Goal: Book appointment/travel/reservation

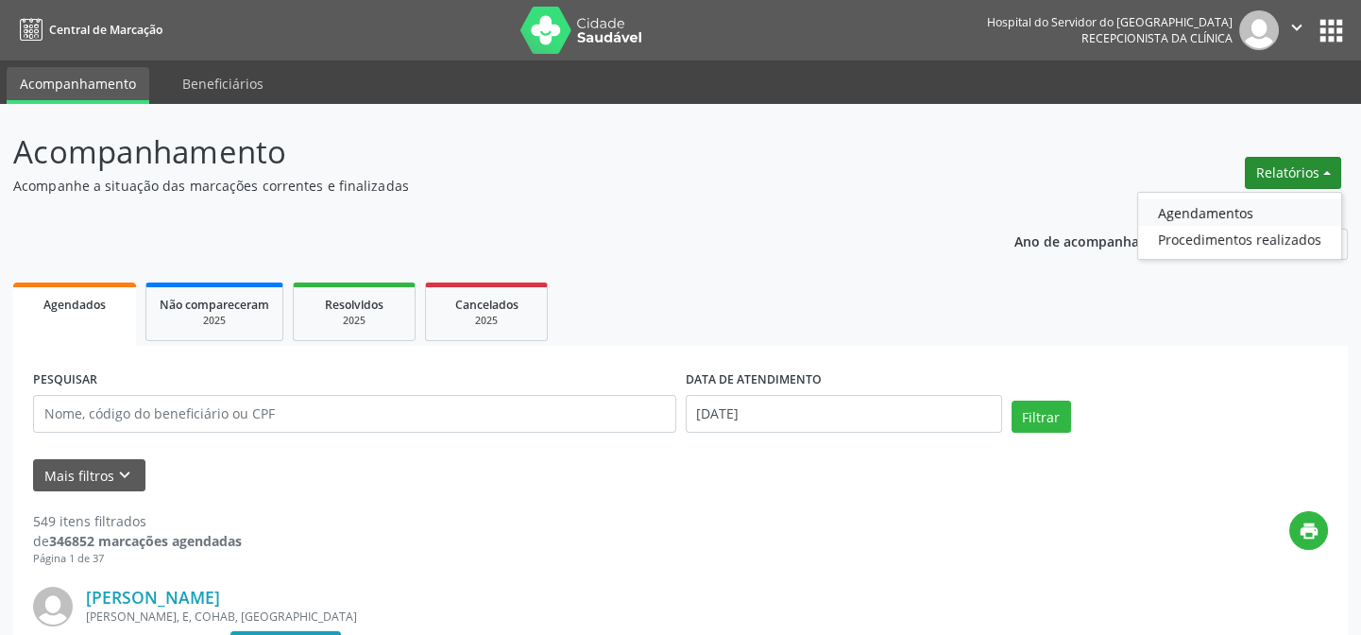
click at [1184, 220] on link "Agendamentos" at bounding box center [1239, 212] width 203 height 26
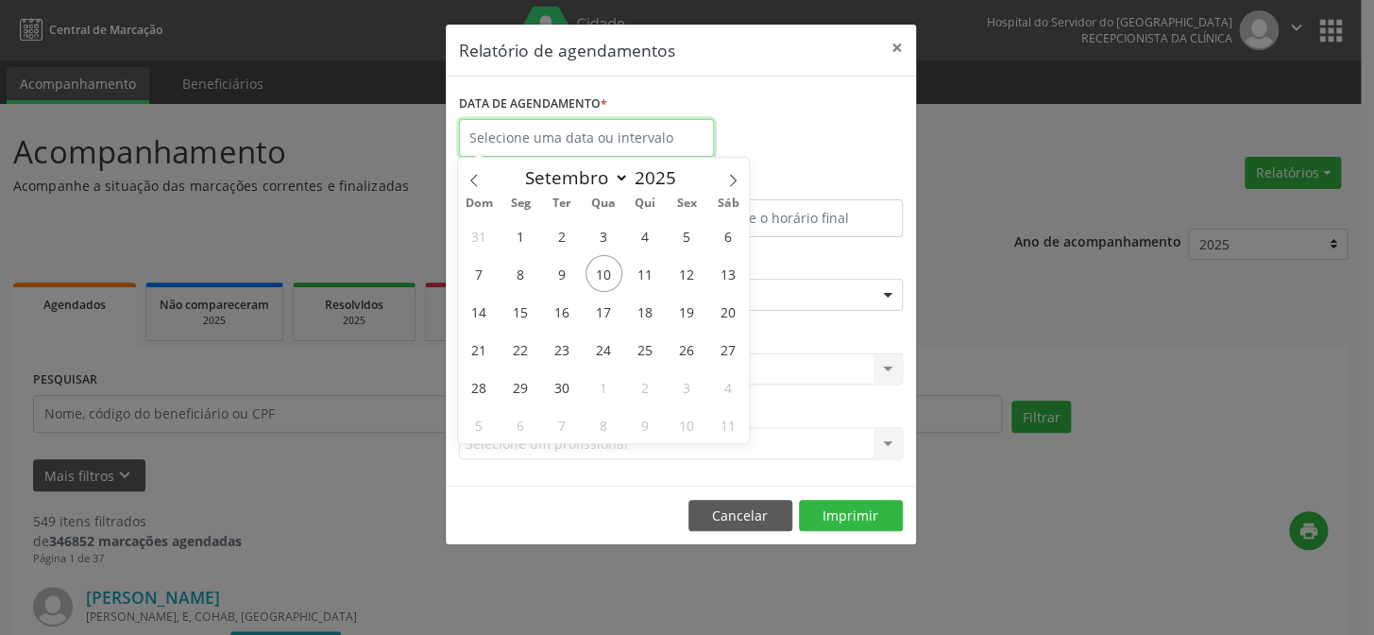
click at [686, 135] on input "text" at bounding box center [586, 138] width 255 height 38
click at [604, 289] on span "10" at bounding box center [604, 273] width 37 height 37
type input "[DATE]"
click at [604, 290] on span "10" at bounding box center [604, 273] width 37 height 37
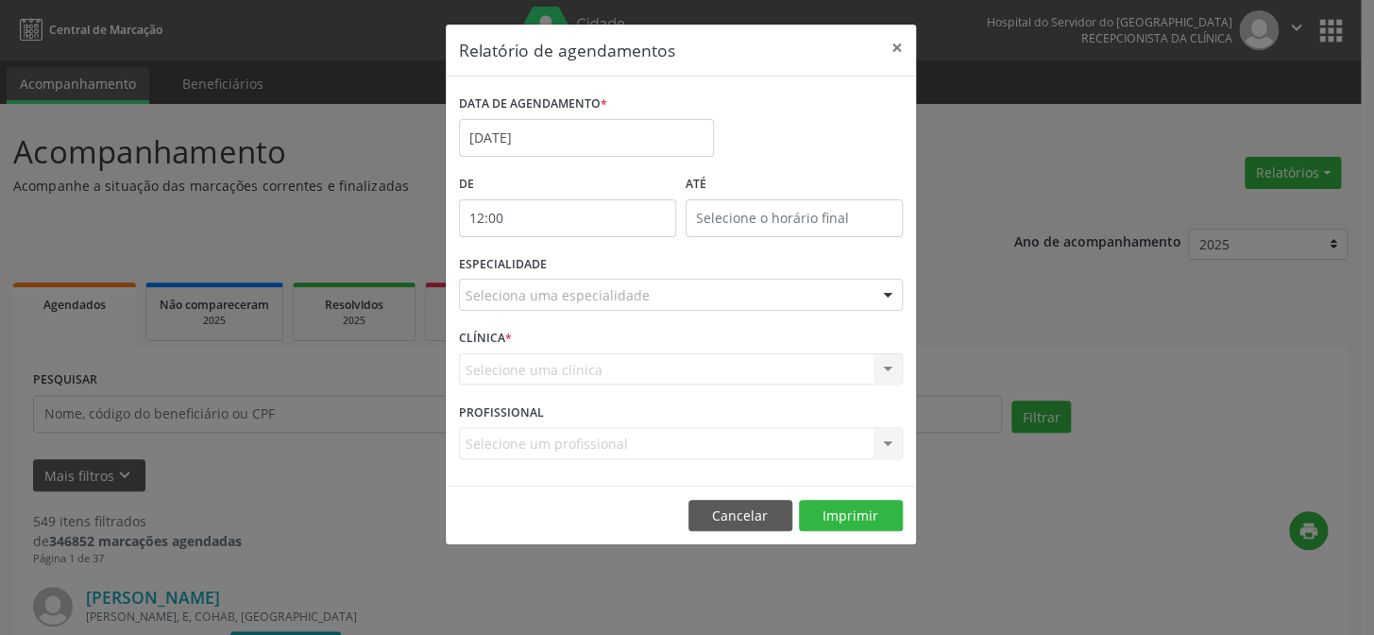
click at [609, 227] on input "12:00" at bounding box center [567, 218] width 217 height 38
click at [592, 265] on span at bounding box center [594, 267] width 13 height 19
type input "11:00"
type input "11"
click at [592, 265] on span at bounding box center [594, 267] width 13 height 19
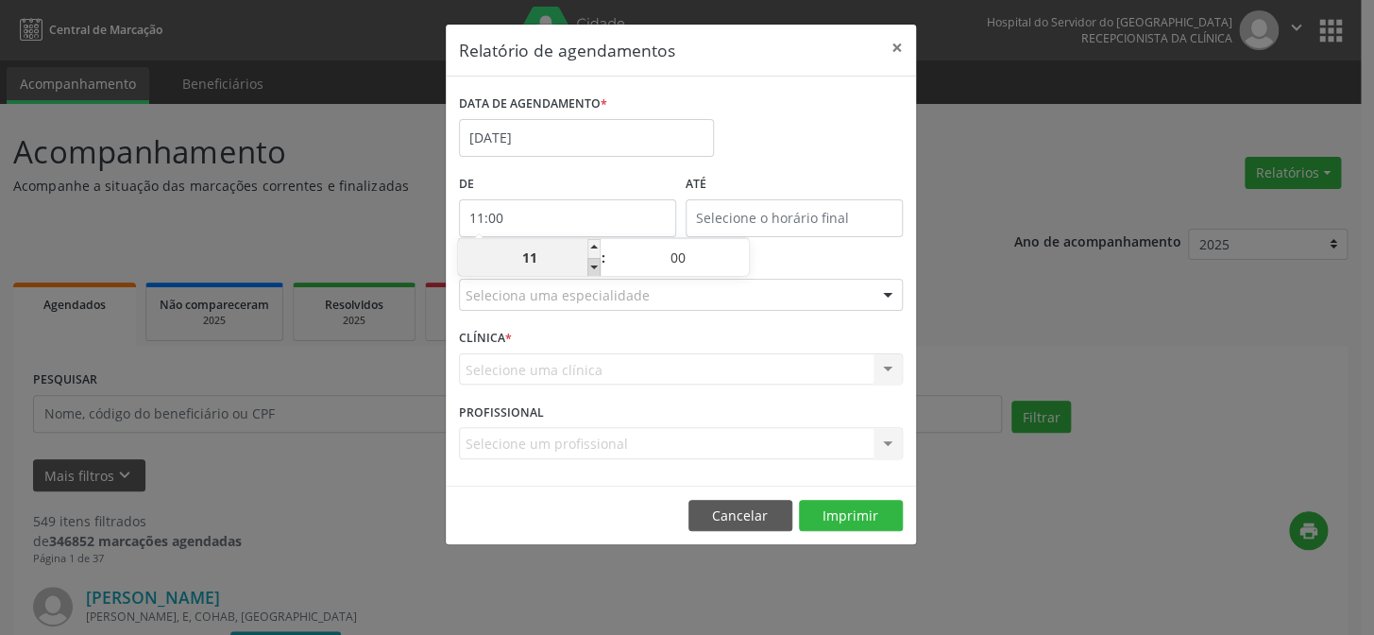
type input "10:00"
type input "10"
click at [592, 265] on span at bounding box center [594, 267] width 13 height 19
type input "09:00"
type input "09"
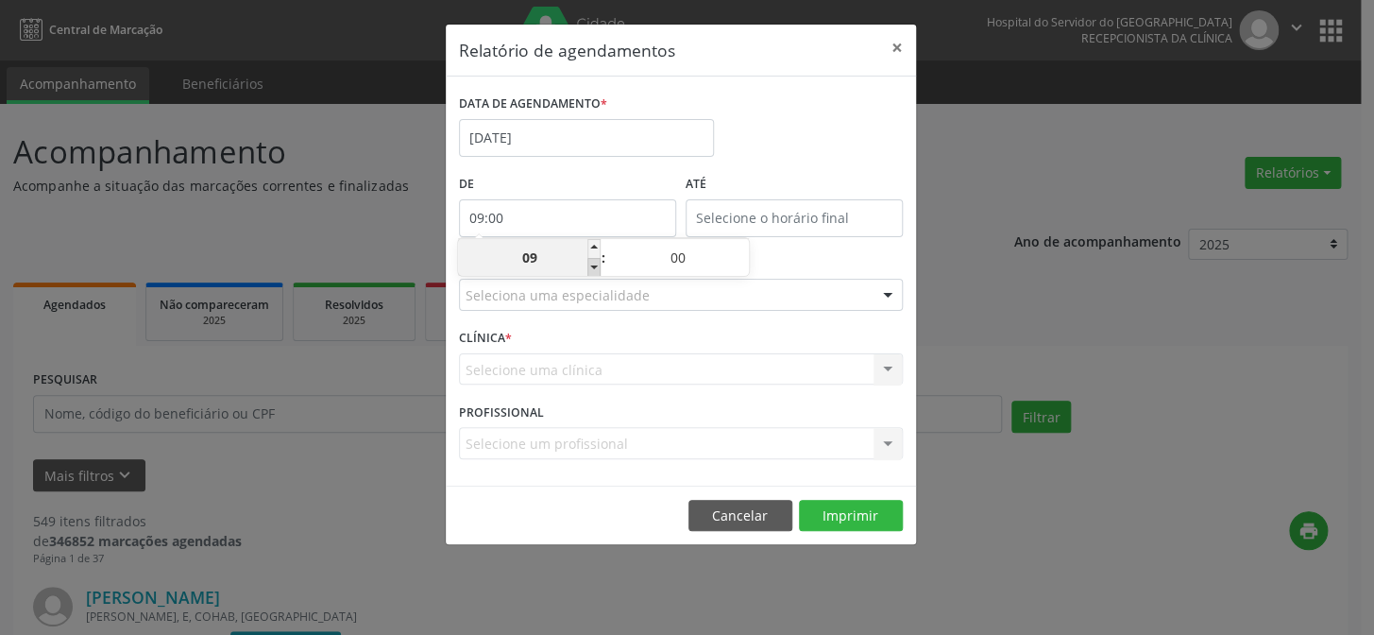
click at [592, 265] on span at bounding box center [594, 267] width 13 height 19
type input "08:00"
type input "08"
click at [592, 265] on span at bounding box center [594, 267] width 13 height 19
type input "07:00"
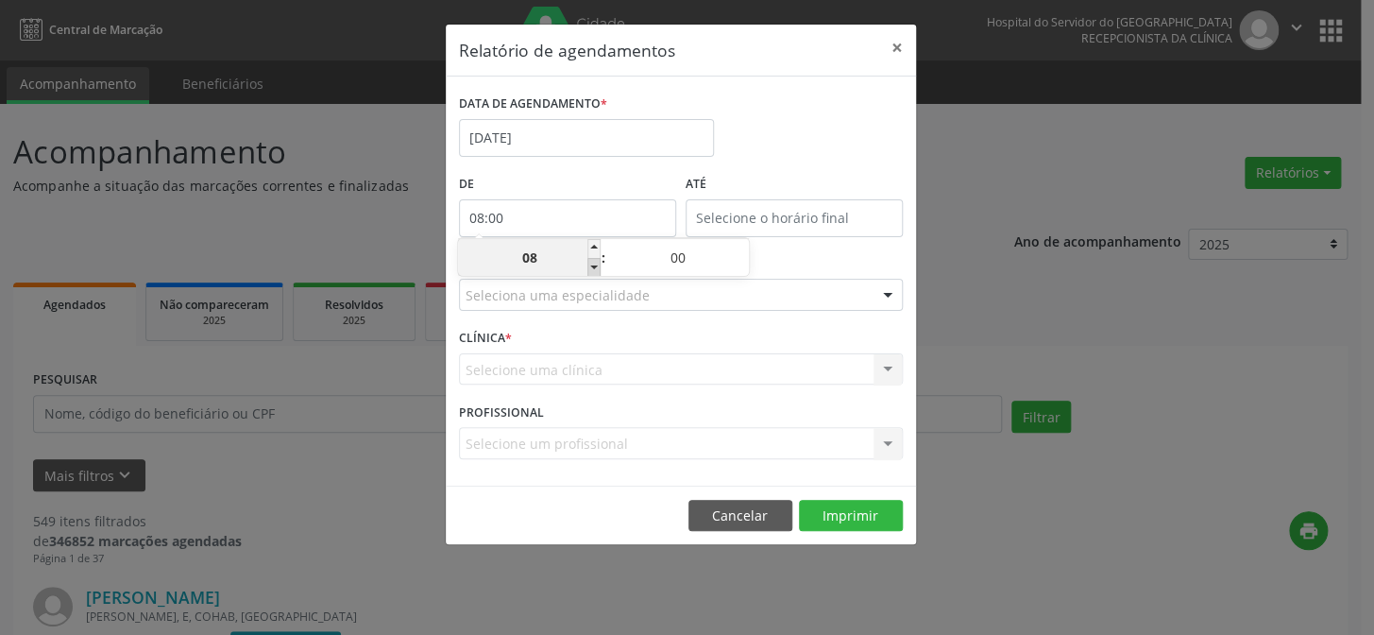
type input "07"
click at [743, 249] on span at bounding box center [742, 248] width 13 height 19
type input "07:05"
type input "05"
click at [743, 249] on span at bounding box center [742, 248] width 13 height 19
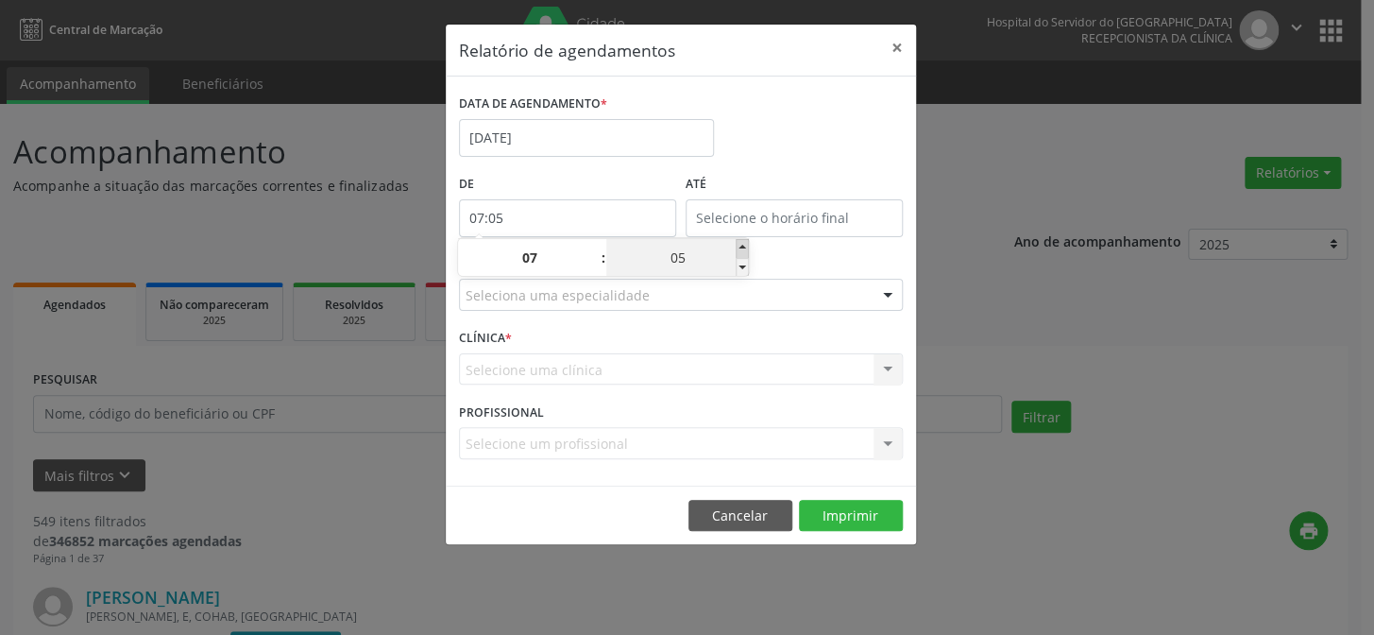
type input "07:10"
type input "10"
click at [743, 249] on span at bounding box center [742, 248] width 13 height 19
type input "07:15"
type input "15"
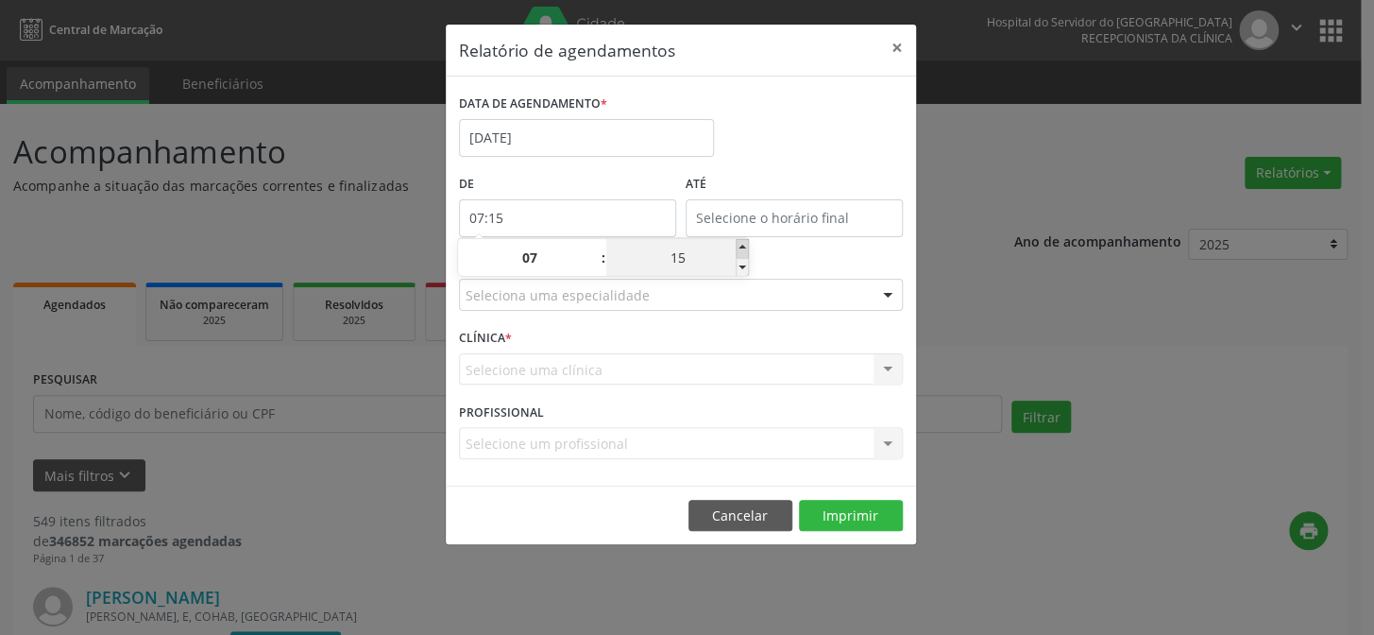
click at [743, 249] on span at bounding box center [742, 248] width 13 height 19
type input "07:20"
type input "20"
click at [743, 249] on span at bounding box center [742, 248] width 13 height 19
type input "07:25"
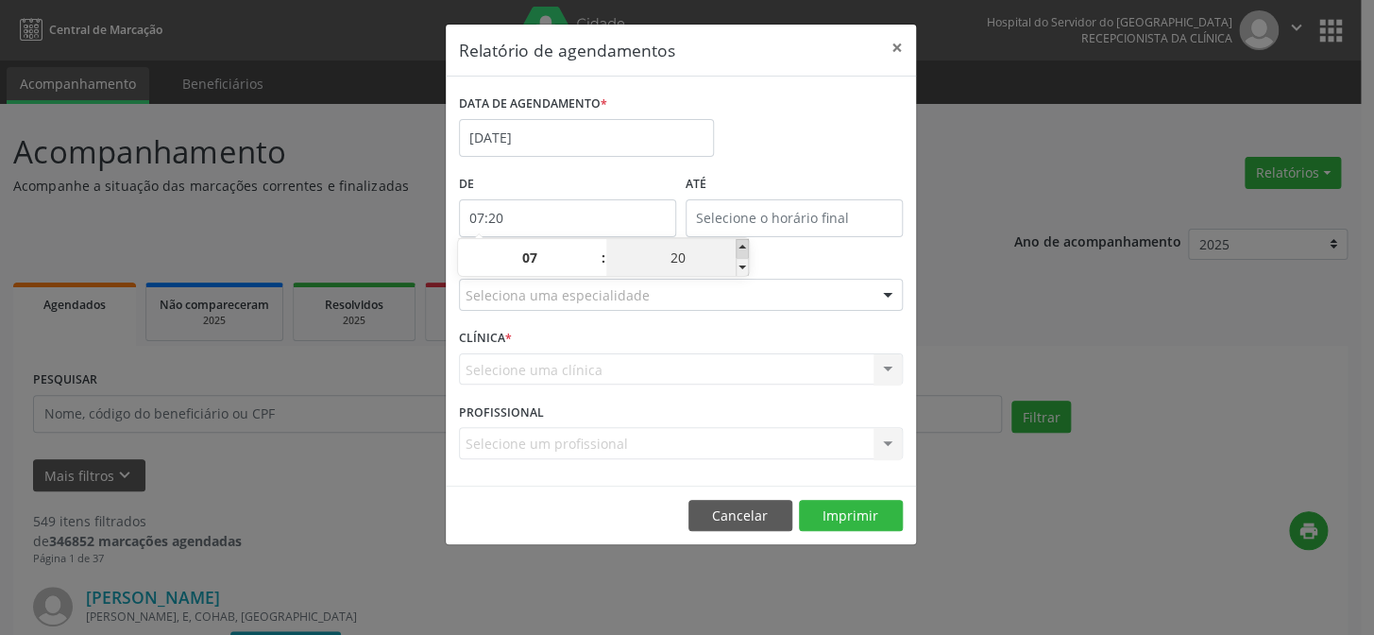
type input "25"
click at [737, 264] on span at bounding box center [742, 267] width 13 height 19
type input "07:20"
type input "20"
click at [760, 366] on div "Selecione uma clínica Nenhum resultado encontrado para: " " Não há nenhuma opçã…" at bounding box center [681, 369] width 444 height 32
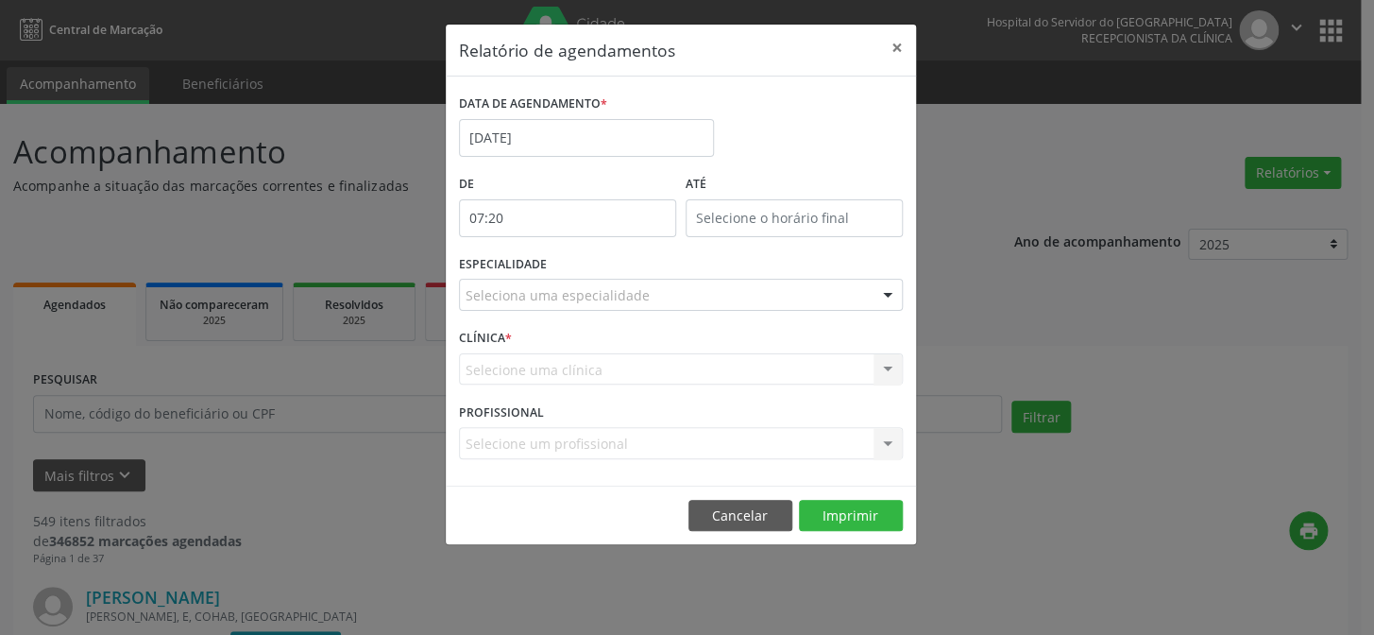
click at [778, 301] on div "Seleciona uma especialidade" at bounding box center [681, 295] width 444 height 32
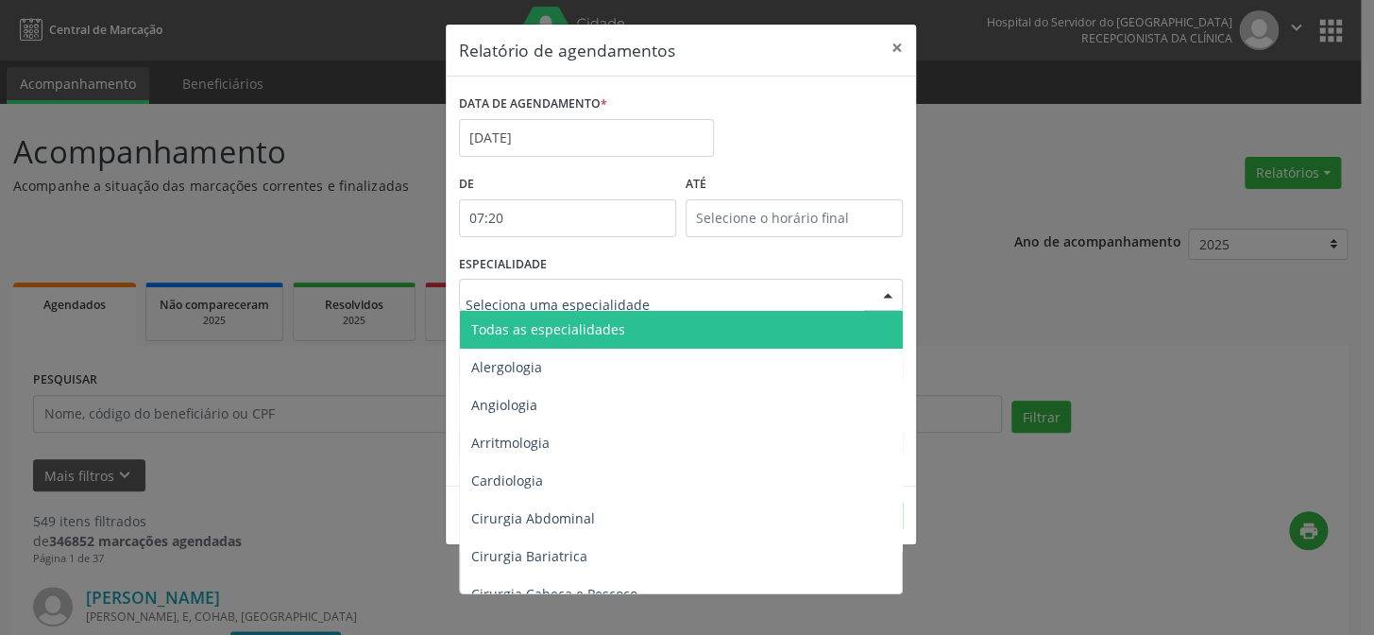
click at [750, 334] on span "Todas as especialidades" at bounding box center [682, 330] width 445 height 38
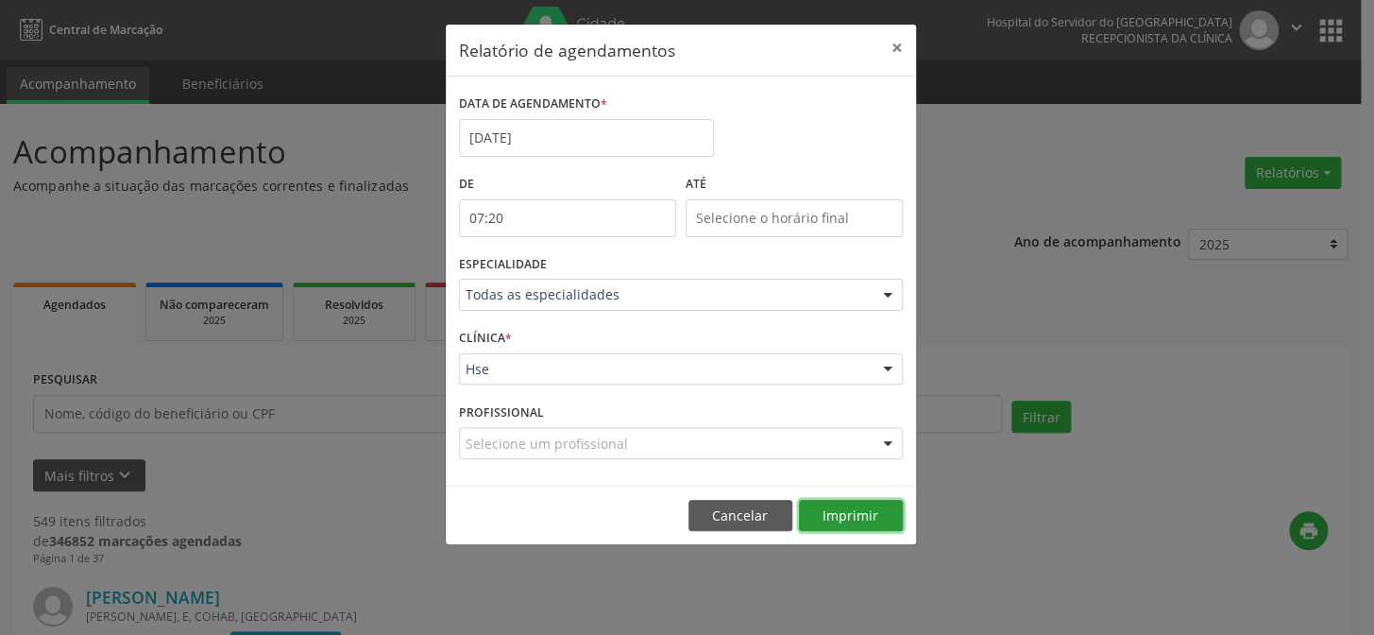
click at [864, 514] on button "Imprimir" at bounding box center [851, 516] width 104 height 32
click at [749, 520] on button "Cancelar" at bounding box center [741, 516] width 104 height 32
